Goal: Task Accomplishment & Management: Manage account settings

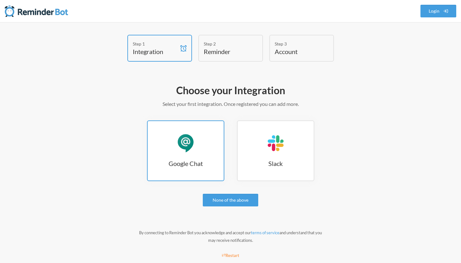
click at [191, 149] on div "Google Chat" at bounding box center [185, 143] width 19 height 19
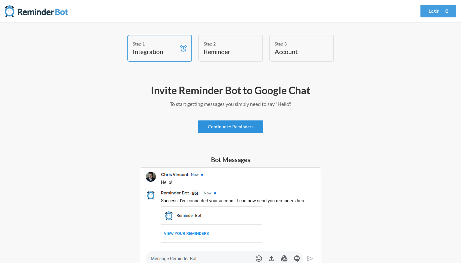
click at [254, 129] on link "Continue to Reminders" at bounding box center [230, 127] width 65 height 13
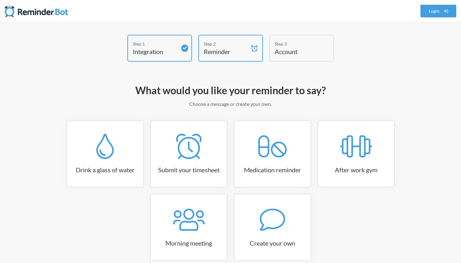
scroll to position [32, 0]
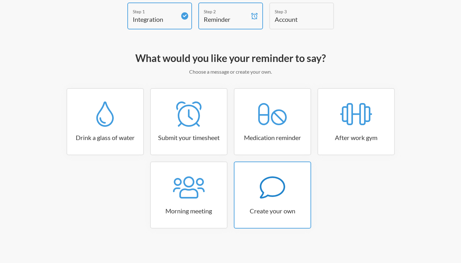
click at [269, 198] on icon at bounding box center [272, 187] width 25 height 25
select select "10:30:00"
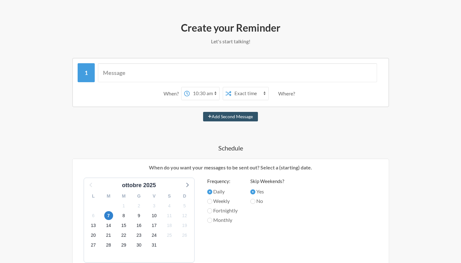
scroll to position [63, 0]
click at [198, 79] on input "text" at bounding box center [237, 72] width 279 height 19
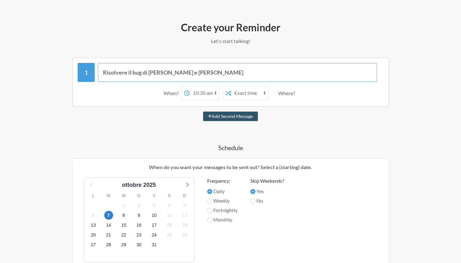
type input "Risolvere il bug di Luca e Giuseppe"
click at [235, 97] on select "Exact time Random time" at bounding box center [249, 93] width 37 height 13
click at [231, 87] on select "Exact time Random time" at bounding box center [249, 93] width 37 height 13
click at [210, 92] on select "12:00 am 12:15 am 12:30 am 12:45 am 1:00 am 1:15 am 1:30 am 1:45 am 2:00 am 2:1…" at bounding box center [204, 93] width 29 height 13
select select "15:00:00"
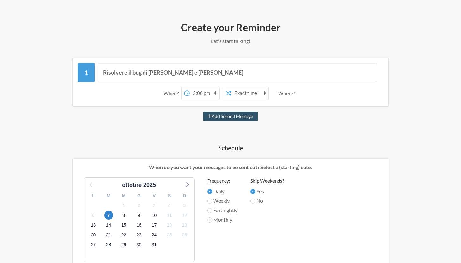
click at [190, 87] on select "12:00 am 12:15 am 12:30 am 12:45 am 1:00 am 1:15 am 1:30 am 1:45 am 2:00 am 2:1…" at bounding box center [204, 93] width 29 height 13
click at [119, 216] on div "8" at bounding box center [123, 216] width 15 height 10
click at [125, 216] on span "8" at bounding box center [123, 215] width 9 height 9
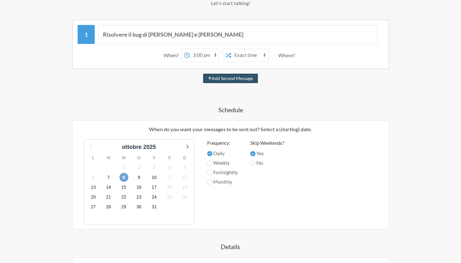
scroll to position [95, 0]
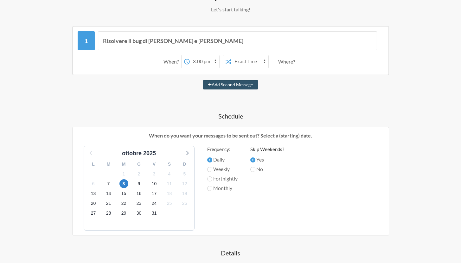
click at [283, 59] on div "Where?" at bounding box center [287, 61] width 19 height 13
click at [283, 60] on div "Where?" at bounding box center [287, 61] width 19 height 13
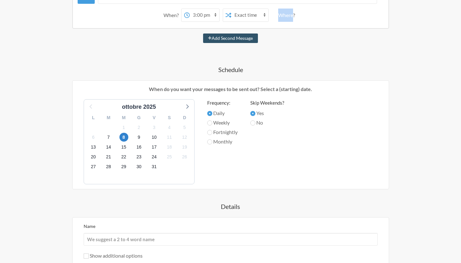
scroll to position [140, 0]
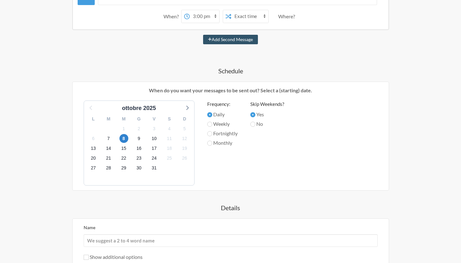
click at [220, 149] on div "Frequency: Daily Weekly Fortnightly Monthly" at bounding box center [222, 142] width 30 height 82
click at [231, 135] on label "Fortnightly" at bounding box center [222, 134] width 30 height 8
click at [212, 135] on input "Fortnightly" at bounding box center [209, 133] width 5 height 5
radio input "true"
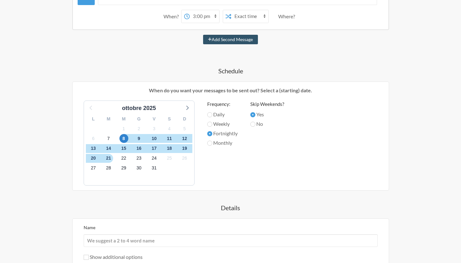
click at [231, 135] on label "Fortnightly" at bounding box center [222, 134] width 30 height 8
click at [212, 135] on input "Fortnightly" at bounding box center [209, 133] width 5 height 5
click at [231, 135] on label "Fortnightly" at bounding box center [222, 134] width 30 height 8
click at [212, 135] on input "Fortnightly" at bounding box center [209, 133] width 5 height 5
drag, startPoint x: 236, startPoint y: 141, endPoint x: 221, endPoint y: 122, distance: 23.7
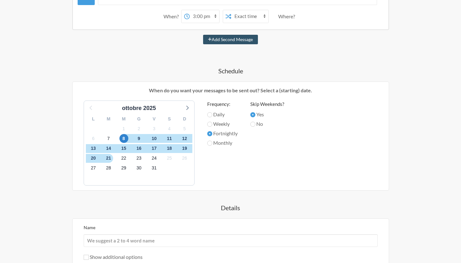
click at [221, 122] on div "Frequency: Daily Weekly Fortnightly Monthly" at bounding box center [222, 142] width 30 height 82
click at [237, 127] on label "Weekly" at bounding box center [222, 124] width 30 height 8
click at [212, 127] on input "Weekly" at bounding box center [209, 124] width 5 height 5
radio input "true"
click at [223, 115] on label "Daily" at bounding box center [222, 115] width 30 height 8
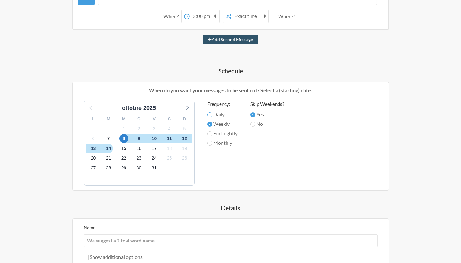
click at [212, 115] on input "Daily" at bounding box center [209, 114] width 5 height 5
radio input "true"
click at [223, 127] on label "Weekly" at bounding box center [222, 124] width 30 height 8
click at [212, 127] on input "Weekly" at bounding box center [209, 124] width 5 height 5
radio input "true"
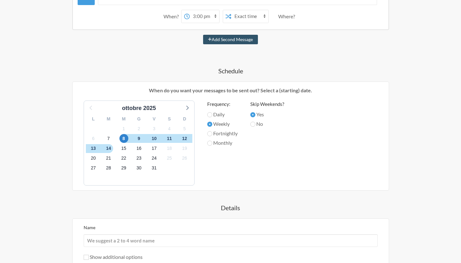
click at [223, 134] on label "Fortnightly" at bounding box center [222, 134] width 30 height 8
click at [212, 134] on input "Fortnightly" at bounding box center [209, 133] width 5 height 5
radio input "true"
click at [223, 142] on label "Monthly" at bounding box center [222, 143] width 30 height 8
click at [212, 142] on input "Monthly" at bounding box center [209, 143] width 5 height 5
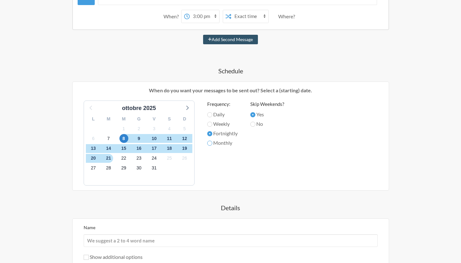
radio input "true"
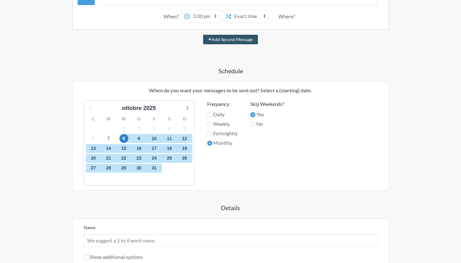
click at [224, 114] on label "Daily" at bounding box center [222, 115] width 30 height 8
click at [212, 114] on input "Daily" at bounding box center [209, 114] width 5 height 5
radio input "true"
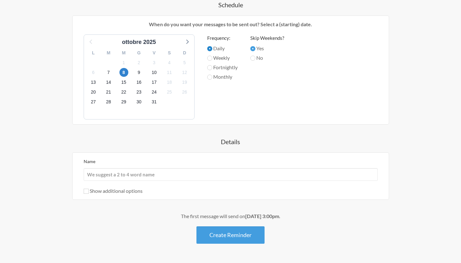
scroll to position [208, 0]
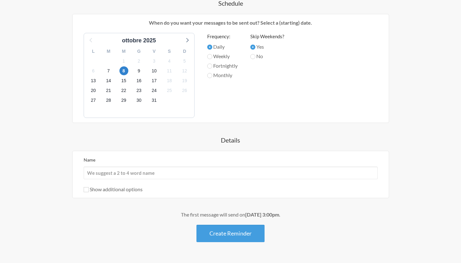
click at [120, 189] on label "Show additional options" at bounding box center [113, 189] width 59 height 6
click at [89, 189] on input "Show additional options" at bounding box center [86, 189] width 5 height 5
checkbox input "true"
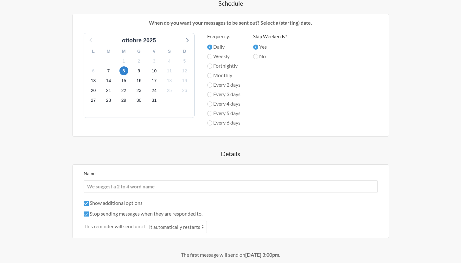
click at [209, 88] on label "Every 2 days" at bounding box center [223, 85] width 33 height 8
click at [209, 88] on input "Every 2 days" at bounding box center [209, 85] width 5 height 5
radio input "true"
click at [210, 104] on input "Every 4 days" at bounding box center [209, 104] width 5 height 5
radio input "true"
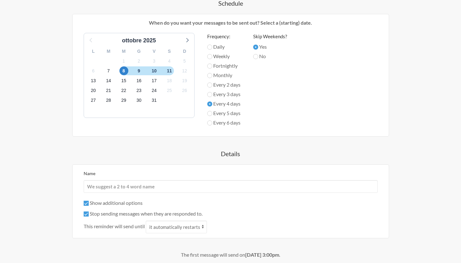
click at [212, 116] on label "Every 5 days" at bounding box center [223, 114] width 33 height 8
click at [212, 116] on input "Every 5 days" at bounding box center [209, 113] width 5 height 5
radio input "true"
click at [213, 45] on label "Daily" at bounding box center [223, 47] width 33 height 8
click at [212, 45] on input "Daily" at bounding box center [209, 47] width 5 height 5
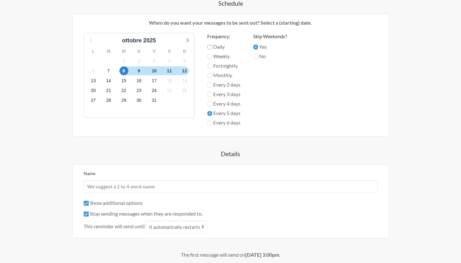
radio input "true"
click at [168, 229] on select "it automatically restarts it is replied to" at bounding box center [176, 227] width 61 height 13
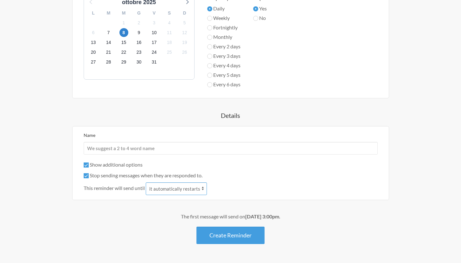
scroll to position [265, 0]
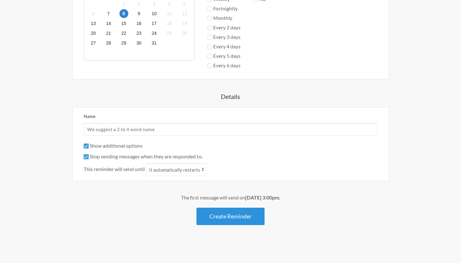
click at [216, 221] on button "Create Reminder" at bounding box center [230, 216] width 68 height 17
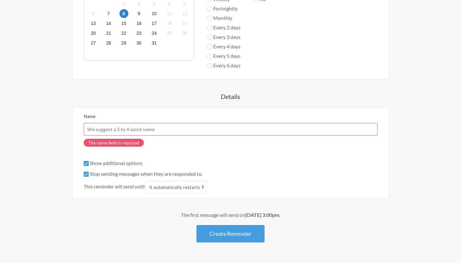
click at [152, 129] on input "Name" at bounding box center [231, 129] width 294 height 13
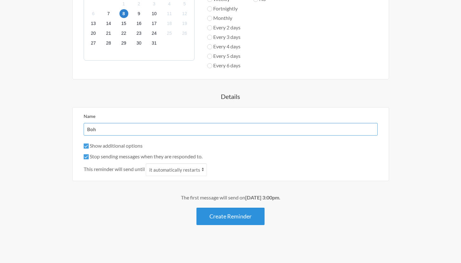
type input "Boh"
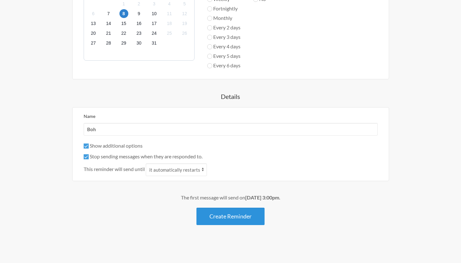
click at [216, 221] on button "Create Reminder" at bounding box center [230, 216] width 68 height 17
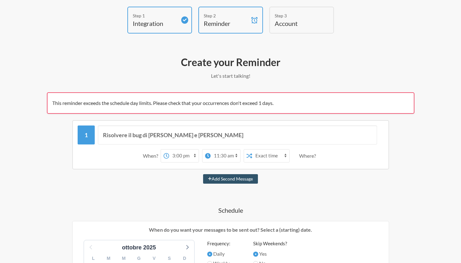
scroll to position [29, 0]
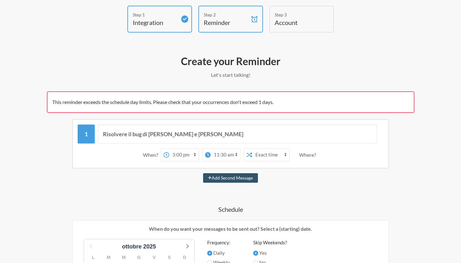
click at [273, 153] on select "Exact time Random time" at bounding box center [270, 155] width 37 height 13
click at [252, 149] on select "Exact time Random time" at bounding box center [270, 155] width 37 height 13
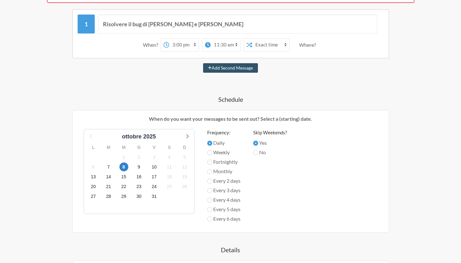
scroll to position [154, 0]
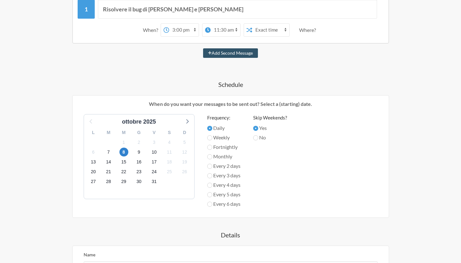
click at [260, 139] on label "No" at bounding box center [270, 138] width 34 height 8
click at [258, 139] on input "No" at bounding box center [255, 137] width 5 height 5
radio input "true"
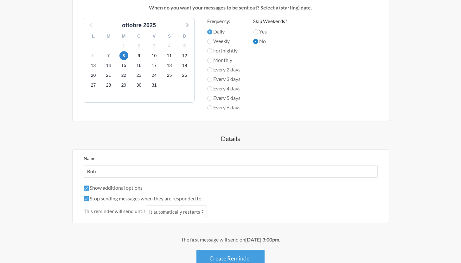
scroll to position [293, 0]
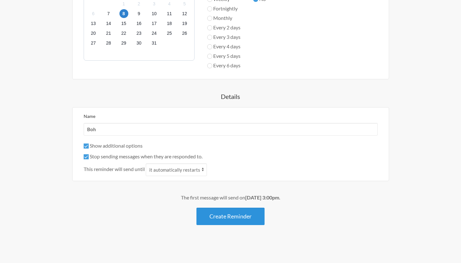
click at [248, 214] on button "Create Reminder" at bounding box center [230, 216] width 68 height 17
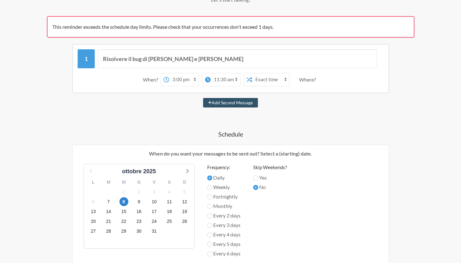
scroll to position [105, 0]
click at [141, 204] on span "9" at bounding box center [139, 201] width 9 height 9
click at [130, 204] on div "8" at bounding box center [123, 202] width 15 height 10
click at [125, 204] on span "8" at bounding box center [123, 201] width 9 height 9
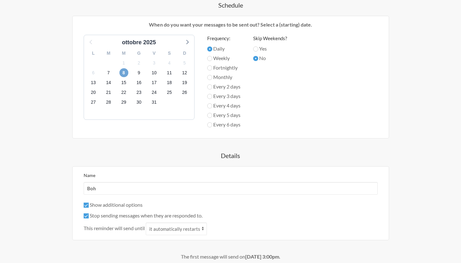
scroll to position [293, 0]
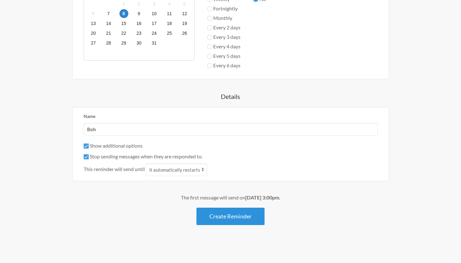
click at [215, 219] on button "Create Reminder" at bounding box center [230, 216] width 68 height 17
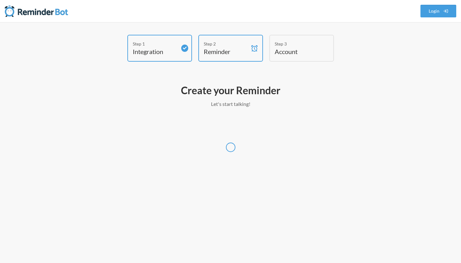
scroll to position [0, 0]
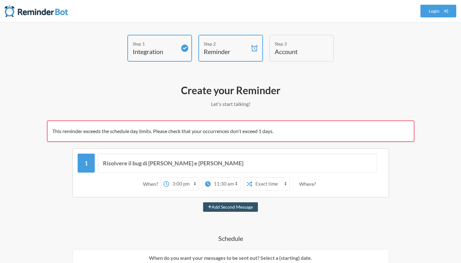
click at [139, 132] on span "This reminder exceeds the schedule day limits. Please check that your occurrenc…" at bounding box center [162, 131] width 221 height 6
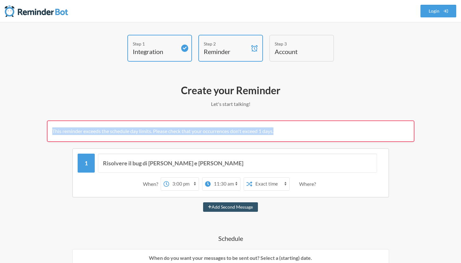
click at [139, 132] on span "This reminder exceeds the schedule day limits. Please check that your occurrenc…" at bounding box center [162, 131] width 221 height 6
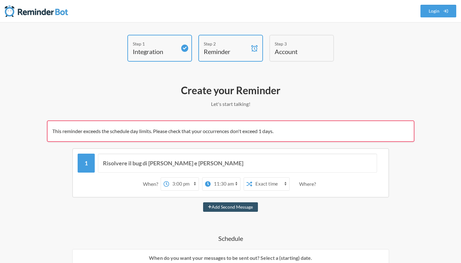
click at [139, 132] on span "This reminder exceeds the schedule day limits. Please check that your occurrenc…" at bounding box center [162, 131] width 221 height 6
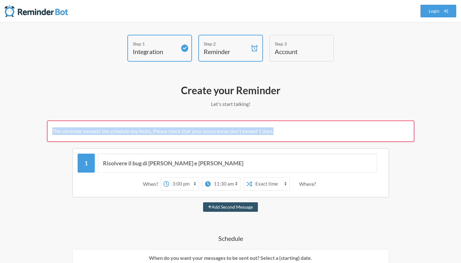
click at [139, 132] on span "This reminder exceeds the schedule day limits. Please check that your occurrenc…" at bounding box center [162, 131] width 221 height 6
click at [135, 135] on div at bounding box center [135, 135] width 0 height 0
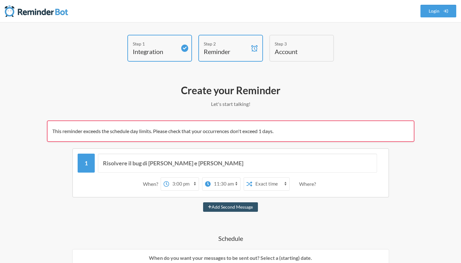
click at [140, 90] on h2 "Create your Reminder" at bounding box center [230, 90] width 367 height 13
click at [275, 47] on div "Step 3" at bounding box center [296, 44] width 44 height 7
click at [263, 186] on select "Exact time Random time" at bounding box center [270, 184] width 37 height 13
click at [235, 187] on select "12:00 am 12:15 am 12:30 am 12:45 am 1:00 am 1:15 am 1:30 am 1:45 am 2:00 am 2:1…" at bounding box center [224, 184] width 29 height 13
click at [187, 181] on select "12:00 am 12:15 am 12:30 am 12:45 am 1:00 am 1:15 am 1:30 am 1:45 am 2:00 am 2:1…" at bounding box center [183, 184] width 29 height 13
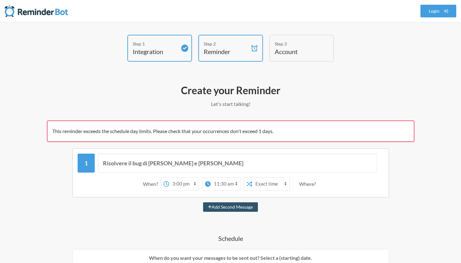
click at [169, 178] on select "12:00 am 12:15 am 12:30 am 12:45 am 1:00 am 1:15 am 1:30 am 1:45 am 2:00 am 2:1…" at bounding box center [183, 184] width 29 height 13
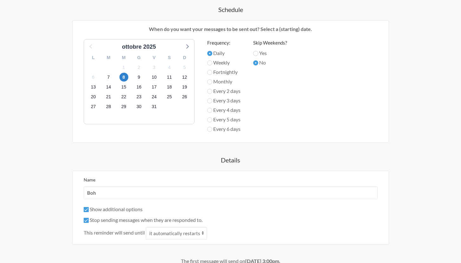
scroll to position [230, 0]
click at [156, 74] on span "10" at bounding box center [154, 76] width 9 height 9
click at [130, 82] on div "15" at bounding box center [123, 87] width 15 height 10
click at [127, 77] on span "8" at bounding box center [123, 76] width 9 height 9
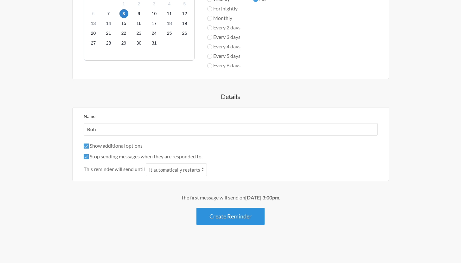
click at [227, 213] on button "Create Reminder" at bounding box center [230, 216] width 68 height 17
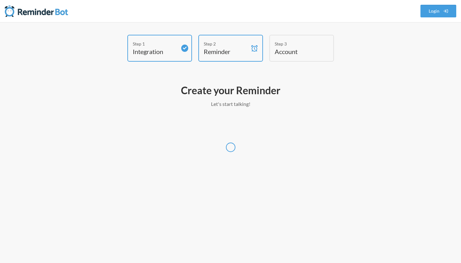
scroll to position [0, 0]
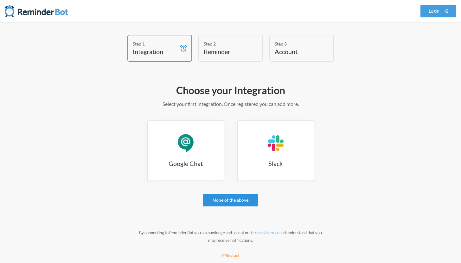
click at [217, 201] on link "None of the above" at bounding box center [230, 200] width 55 height 13
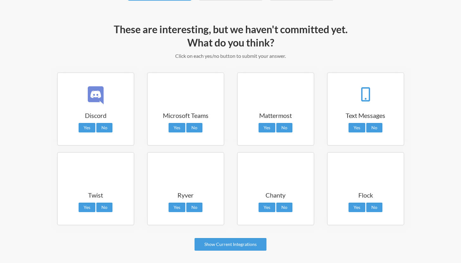
scroll to position [87, 0]
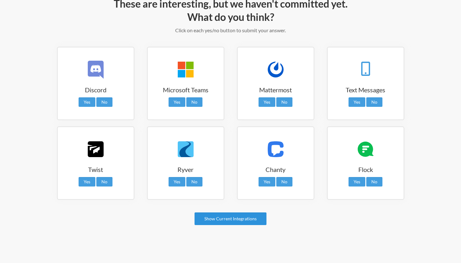
click at [227, 222] on link "Show Current Integrations" at bounding box center [230, 219] width 72 height 13
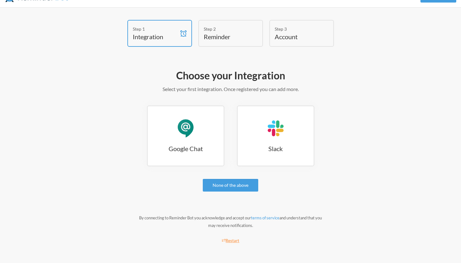
scroll to position [15, 0]
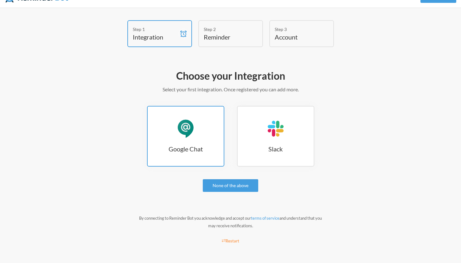
click at [195, 140] on link "Google Chat Google Chat" at bounding box center [185, 136] width 77 height 61
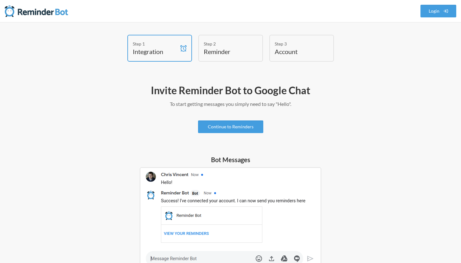
click at [225, 204] on img at bounding box center [230, 219] width 181 height 104
click at [217, 48] on h4 "Reminder" at bounding box center [226, 51] width 44 height 9
click at [225, 127] on link "Continue to Reminders" at bounding box center [230, 127] width 65 height 13
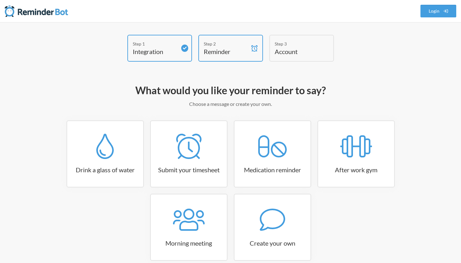
scroll to position [32, 0]
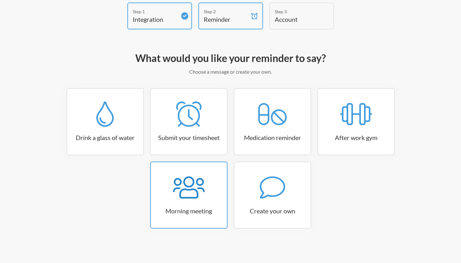
click at [199, 198] on icon at bounding box center [189, 187] width 32 height 25
select select "08:30:00"
select select "true"
select select "09:45:00"
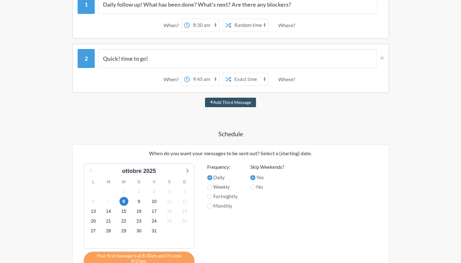
scroll to position [131, 0]
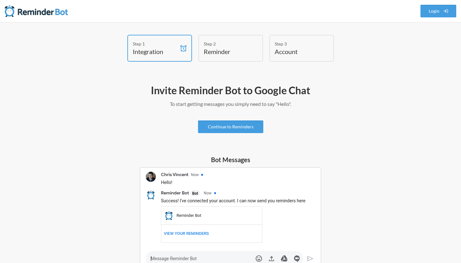
click at [217, 116] on div "Invite Reminder Bot to Google Chat To start getting messages you simply need to…" at bounding box center [230, 258] width 367 height 355
click at [217, 121] on link "Continue to Reminders" at bounding box center [230, 127] width 65 height 13
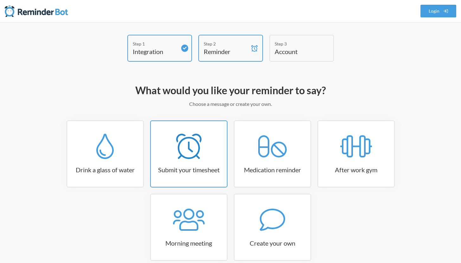
click at [206, 150] on div at bounding box center [189, 146] width 76 height 25
select select "15:30:00"
select select "true"
select select "16:30:00"
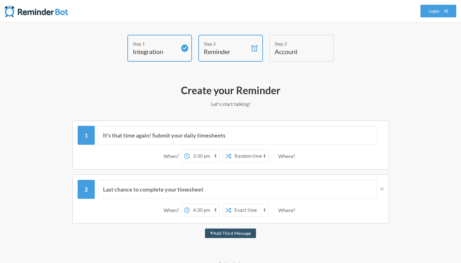
scroll to position [112, 0]
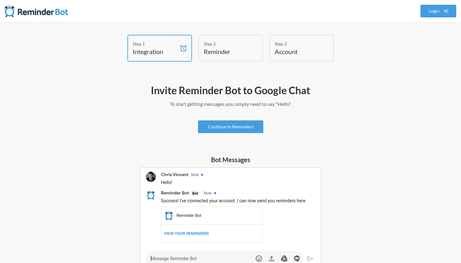
click at [221, 116] on div "Invite Reminder Bot to Google Chat To start getting messages you simply need to…" at bounding box center [230, 258] width 367 height 355
click at [219, 130] on link "Continue to Reminders" at bounding box center [230, 127] width 65 height 13
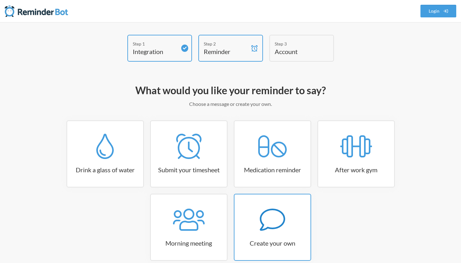
scroll to position [32, 0]
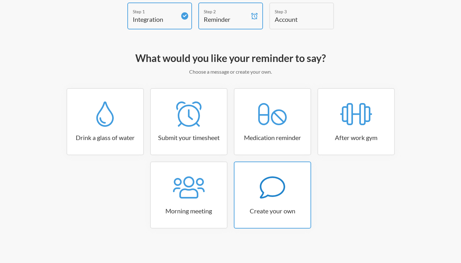
click at [278, 200] on link "Create your own" at bounding box center [272, 195] width 77 height 67
select select "10:30:00"
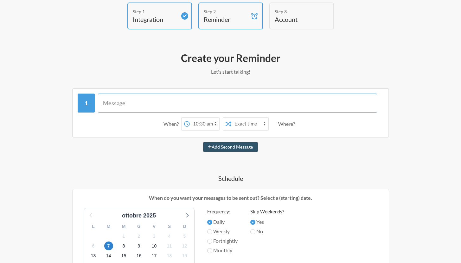
click at [179, 103] on input "text" at bounding box center [237, 103] width 279 height 19
type input "Risolvere il bug di [PERSON_NAME] e [PERSON_NAME]"
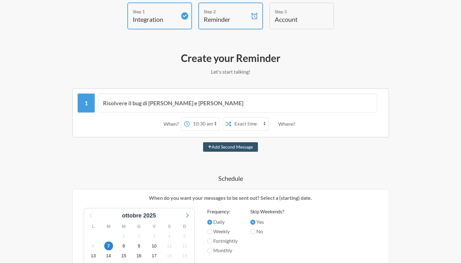
click at [271, 130] on div "12:00 am 12:15 am 12:30 am 12:45 am 1:00 am 1:15 am 1:30 am 1:45 am 2:00 am 2:1…" at bounding box center [226, 123] width 91 height 13
click at [287, 122] on div "Where?" at bounding box center [287, 123] width 19 height 13
click at [233, 153] on div "Risolvere il bug di Luca e Giuseppe When? 12:00 am 12:15 am 12:30 am 12:45 am 1…" at bounding box center [230, 253] width 367 height 330
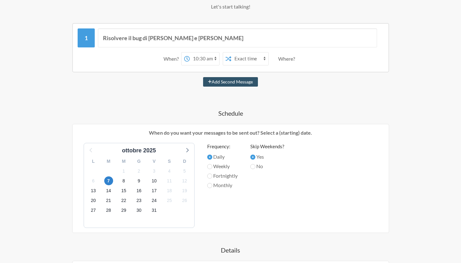
scroll to position [99, 0]
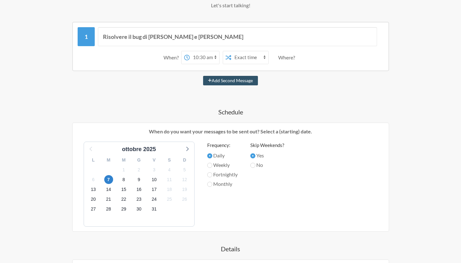
click at [129, 182] on div "8" at bounding box center [123, 180] width 15 height 10
click at [126, 178] on span "8" at bounding box center [123, 179] width 9 height 9
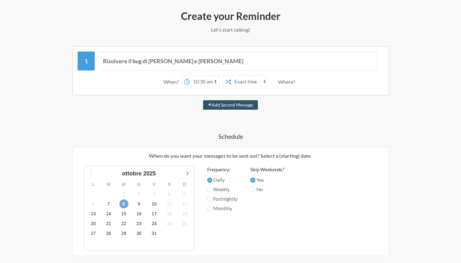
scroll to position [74, 0]
click at [252, 84] on select "Exact time Random time" at bounding box center [249, 82] width 37 height 13
click at [231, 76] on select "Exact time Random time" at bounding box center [249, 82] width 37 height 13
click at [253, 78] on select "Exact time Random time" at bounding box center [249, 82] width 37 height 13
click at [231, 76] on select "Exact time Random time" at bounding box center [249, 82] width 37 height 13
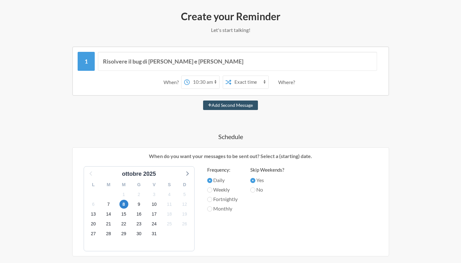
click at [250, 80] on select "Exact time Random time" at bounding box center [249, 82] width 37 height 13
select select "true"
click at [231, 76] on select "Exact time Random time" at bounding box center [249, 82] width 37 height 13
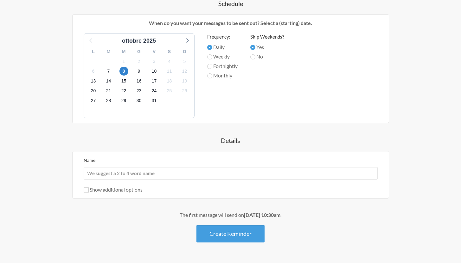
scroll to position [224, 0]
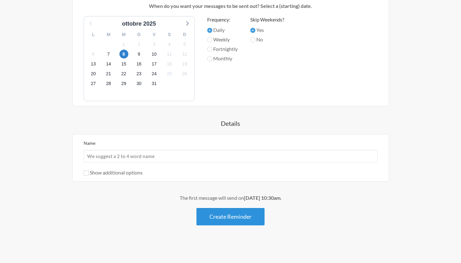
click at [222, 216] on button "Create Reminder" at bounding box center [230, 216] width 68 height 17
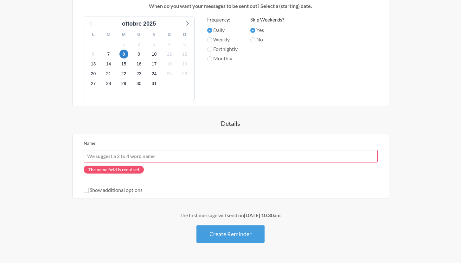
click at [169, 157] on input "Name" at bounding box center [231, 156] width 294 height 13
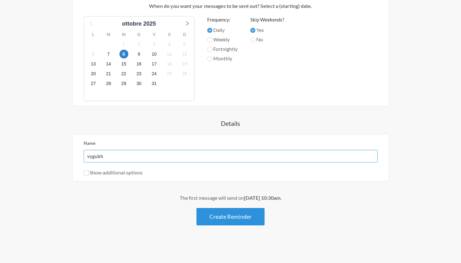
type input "vygubh"
click at [223, 218] on button "Create Reminder" at bounding box center [230, 216] width 68 height 17
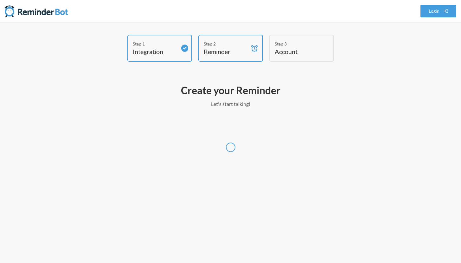
scroll to position [0, 0]
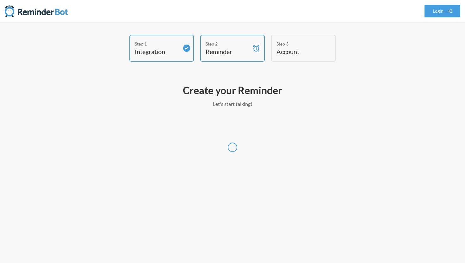
select select "Europe/Rome"
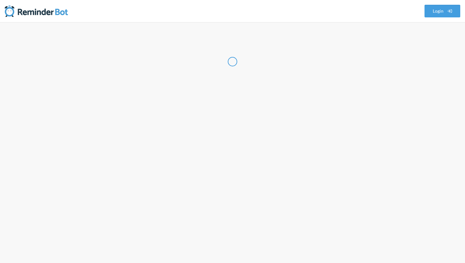
select select "IT"
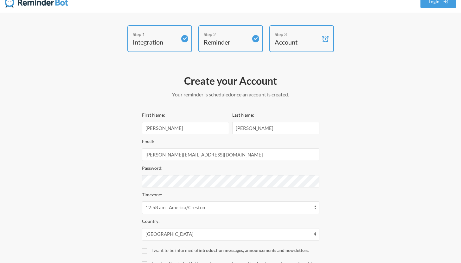
scroll to position [1, 0]
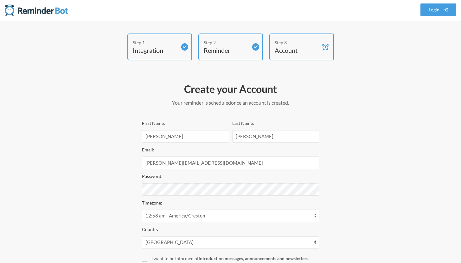
select select "10:30:00"
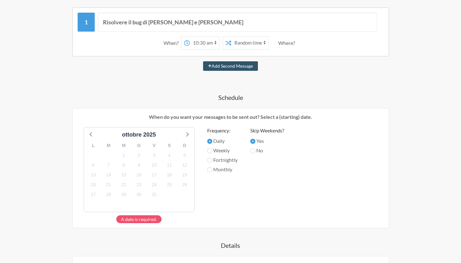
scroll to position [114, 0]
click at [141, 159] on div "2" at bounding box center [138, 155] width 15 height 10
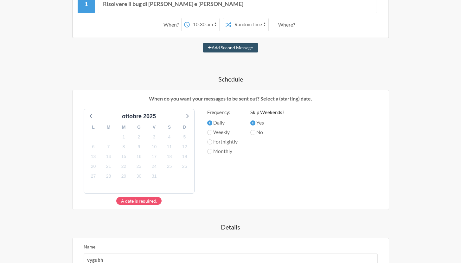
scroll to position [131, 0]
click at [234, 29] on select "Exact time Random time" at bounding box center [249, 25] width 37 height 13
select select "false"
click at [231, 19] on select "Exact time Random time" at bounding box center [249, 25] width 37 height 13
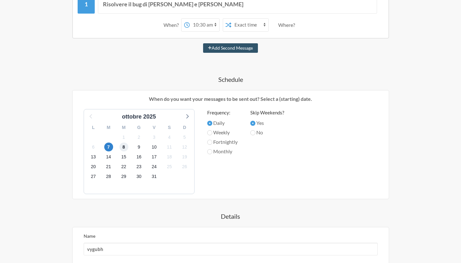
click at [125, 146] on span "8" at bounding box center [123, 147] width 9 height 9
click at [211, 24] on select "12:00 am 12:15 am 12:30 am 12:45 am 1:00 am 1:15 am 1:30 am 1:45 am 2:00 am 2:1…" at bounding box center [204, 25] width 29 height 13
select select "15:00:00"
click at [190, 19] on select "12:00 am 12:15 am 12:30 am 12:45 am 1:00 am 1:15 am 1:30 am 1:45 am 2:00 am 2:1…" at bounding box center [204, 25] width 29 height 13
click at [244, 170] on div "ottobre 2025 L M M G V S D 29 30 1 2 3 4 5 6 7 8 9 10 11 12 13 14 15 16 17 18 1…" at bounding box center [230, 151] width 306 height 85
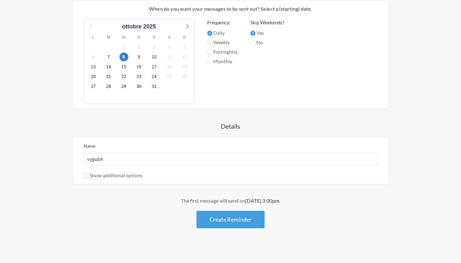
scroll to position [222, 0]
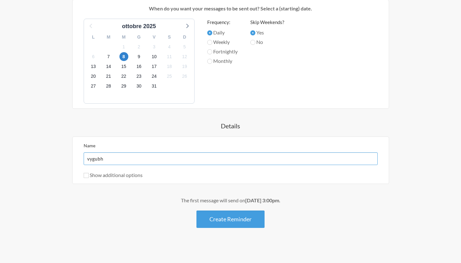
click at [219, 161] on input "vygubh" at bounding box center [231, 159] width 294 height 13
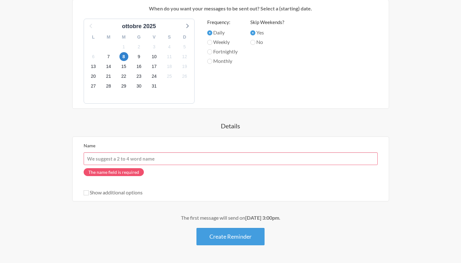
type input "F"
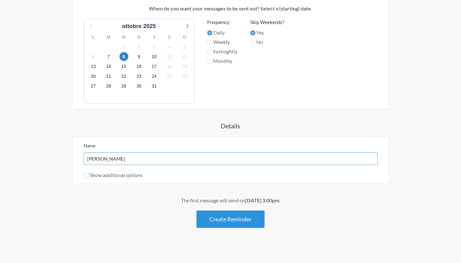
type input "Che palle"
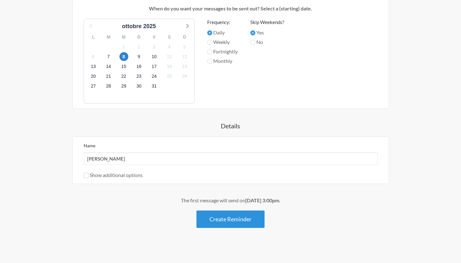
click at [260, 214] on button "Create Reminder" at bounding box center [230, 219] width 68 height 17
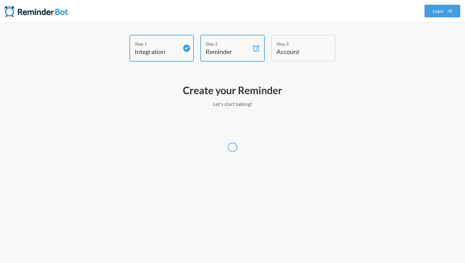
select select "Europe/Rome"
select select "IT"
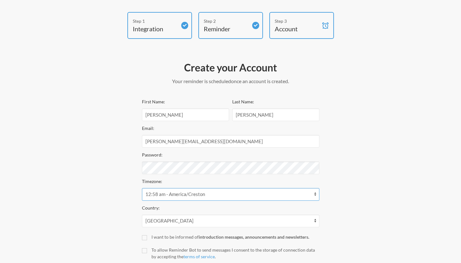
scroll to position [65, 0]
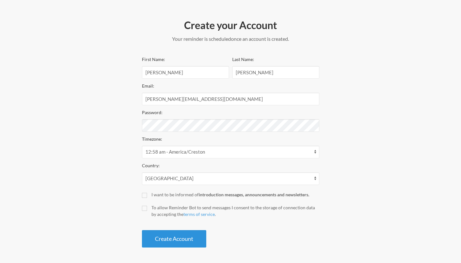
click at [162, 238] on button "Create Account" at bounding box center [174, 238] width 64 height 17
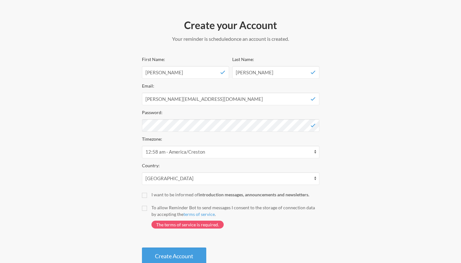
click at [173, 189] on div "First Name: Francesco Last Name: Esposito Email: francesco.esposito@gpi.it Pass…" at bounding box center [230, 160] width 177 height 210
click at [173, 193] on div "I want to be informed of introduction messages, announcements and newsletters." at bounding box center [235, 195] width 168 height 7
click at [147, 193] on input "I want to be informed of introduction messages, announcements and newsletters." at bounding box center [144, 195] width 5 height 5
checkbox input "true"
click at [165, 258] on button "Create Account" at bounding box center [174, 256] width 64 height 17
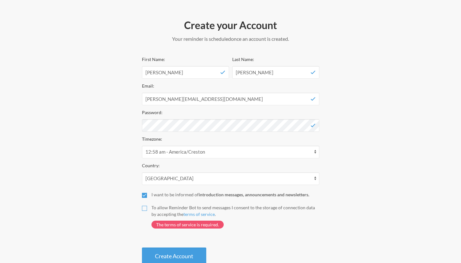
click at [146, 210] on input "To allow Reminder Bot to send messages I consent to the storage of connection d…" at bounding box center [144, 208] width 5 height 5
checkbox input "true"
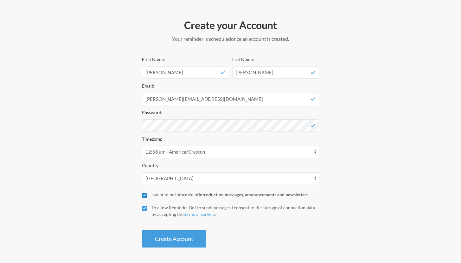
click at [146, 197] on input "I want to be informed of introduction messages, announcements and newsletters." at bounding box center [144, 195] width 5 height 5
checkbox input "false"
click at [154, 236] on button "Create Account" at bounding box center [174, 238] width 64 height 17
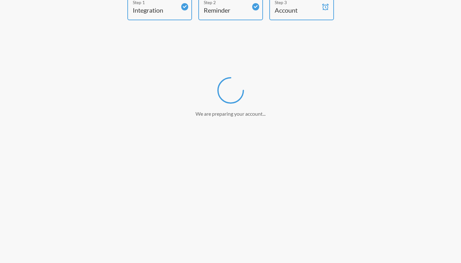
scroll to position [41, 0]
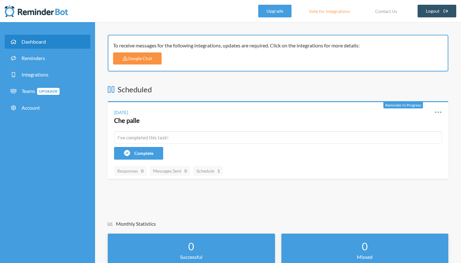
click at [140, 60] on link "Google Chat" at bounding box center [137, 59] width 48 height 12
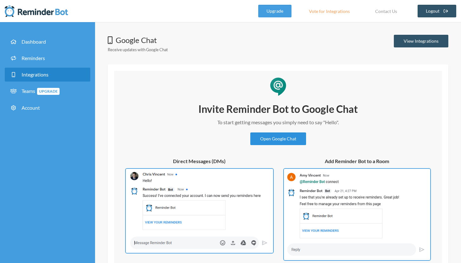
click at [275, 141] on link "Open Google Chat" at bounding box center [278, 139] width 56 height 13
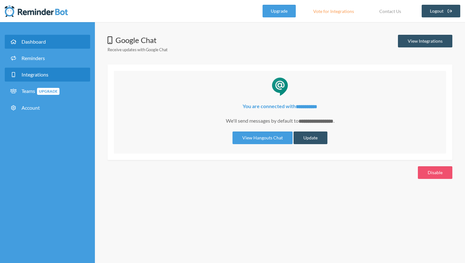
click at [32, 40] on span "Dashboard" at bounding box center [34, 42] width 24 height 6
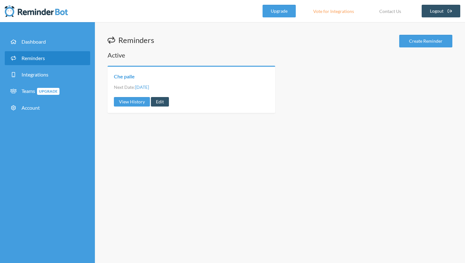
click at [131, 76] on link "Che palle" at bounding box center [124, 76] width 21 height 7
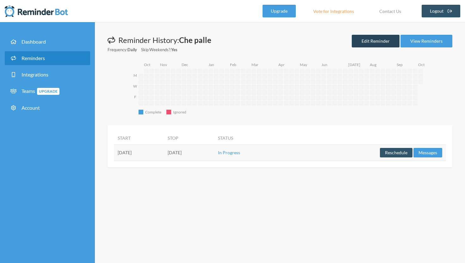
click at [365, 39] on link "Edit Reminder" at bounding box center [376, 41] width 48 height 13
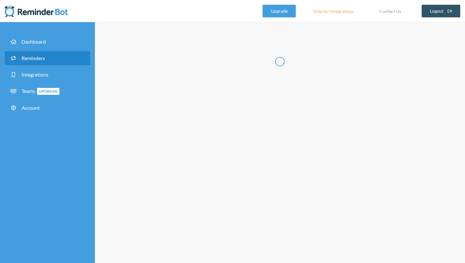
type input "Che palle"
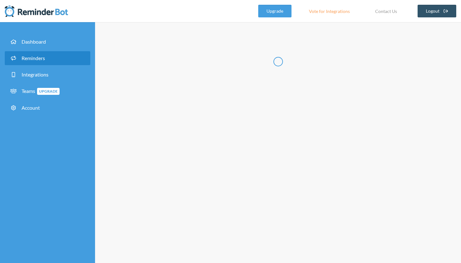
select select "15:00:00"
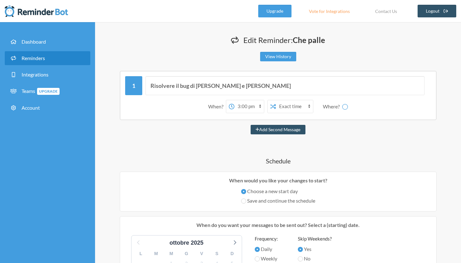
select select "spaces/AAQA_uAwitc"
click at [204, 85] on input "Risolvere il bug di [PERSON_NAME] e [PERSON_NAME]" at bounding box center [284, 85] width 279 height 19
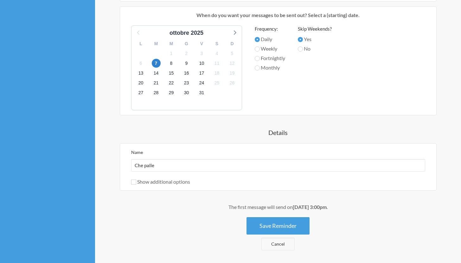
scroll to position [264, 0]
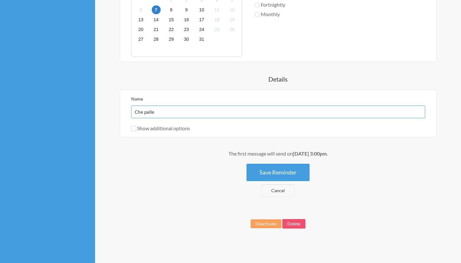
click at [169, 114] on input "Che palle" at bounding box center [278, 112] width 294 height 13
paste input "Risolvere il bug di [PERSON_NAME] e Giusepp"
type input "Risolvere il bug di [PERSON_NAME] e [PERSON_NAME]"
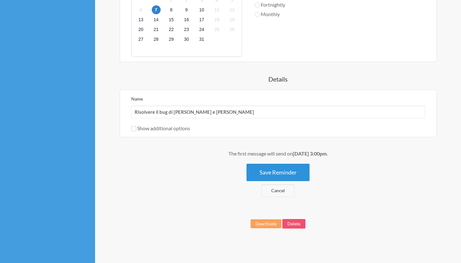
click at [261, 171] on button "Save Reminder" at bounding box center [277, 172] width 63 height 17
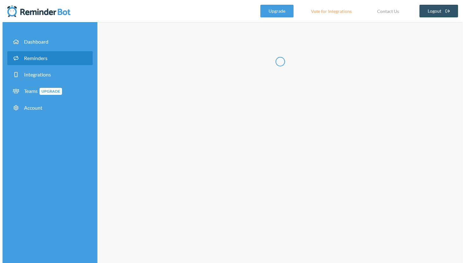
scroll to position [0, 0]
